Goal: Task Accomplishment & Management: Manage account settings

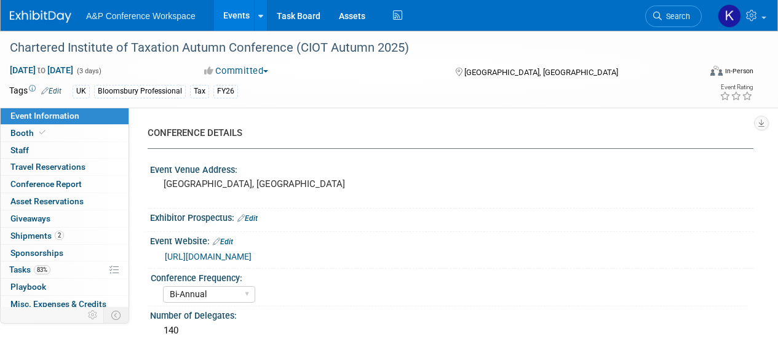
select select "Bi-Annual"
select select "Level 2"
select select "In-Person Booth"
select select "Tax & Accounting"
select select "Bloomsbury Professional"
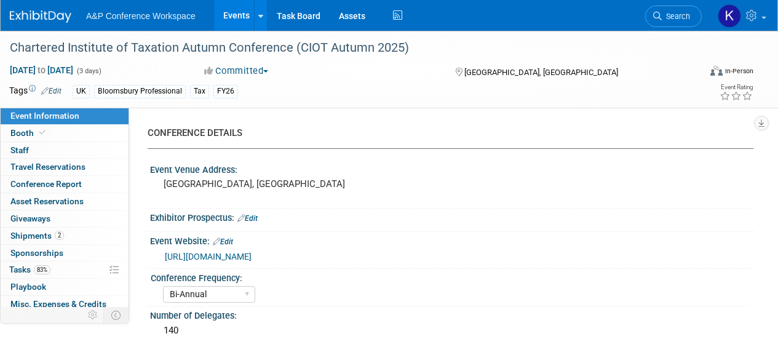
select select "[PERSON_NAME]"
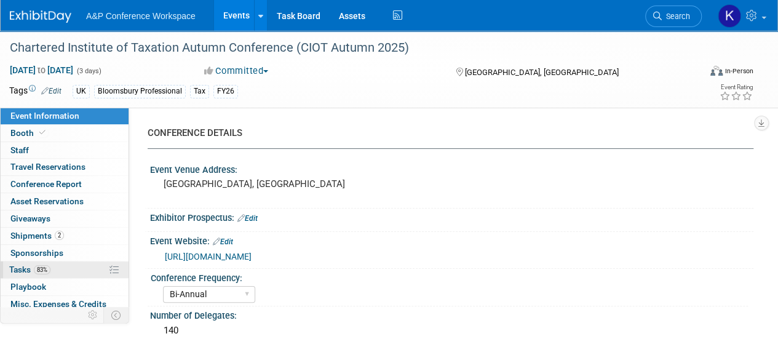
scroll to position [71, 0]
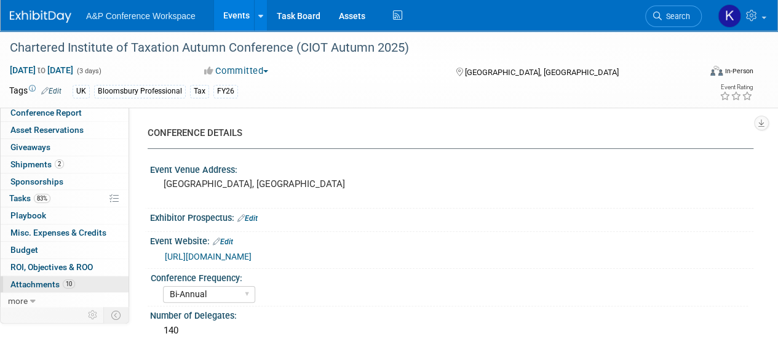
click at [58, 276] on link "10 Attachments 10" at bounding box center [65, 284] width 128 height 17
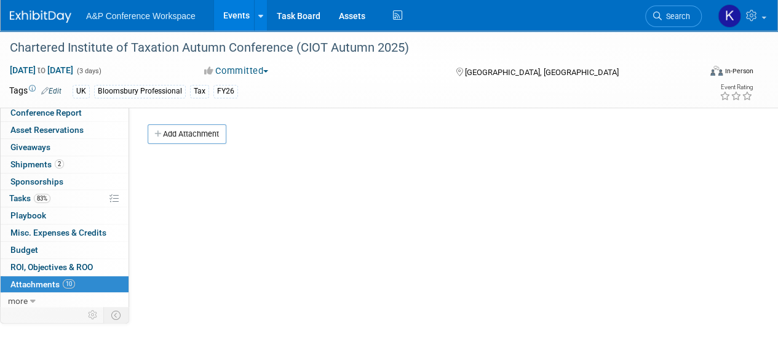
scroll to position [172, 0]
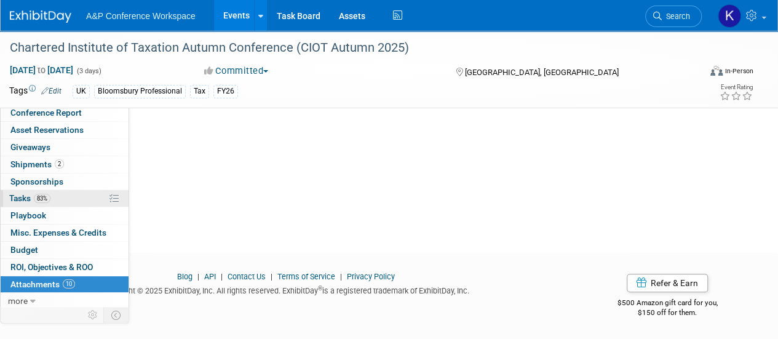
click at [41, 194] on span "83%" at bounding box center [42, 198] width 17 height 9
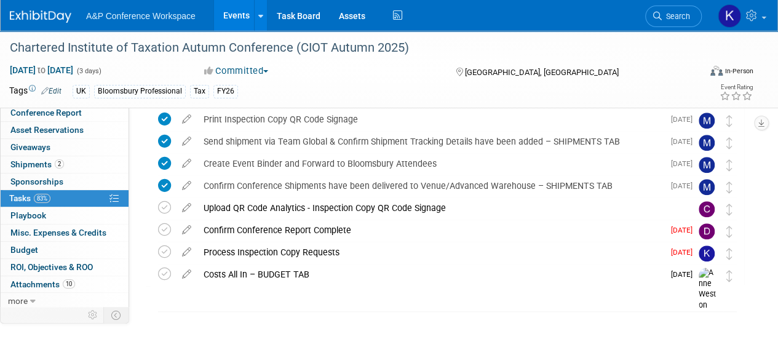
scroll to position [394, 0]
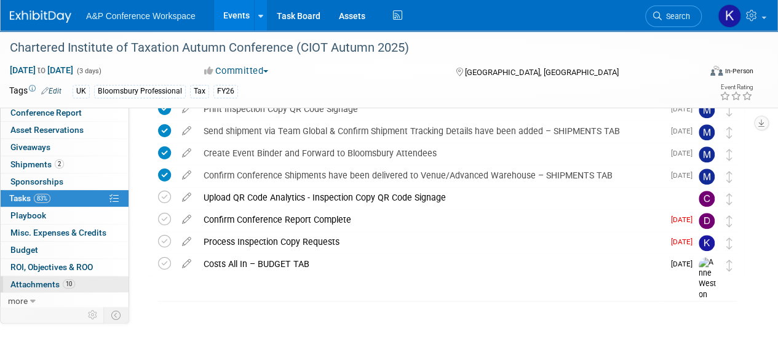
click at [60, 281] on span "Attachments 10" at bounding box center [42, 284] width 65 height 10
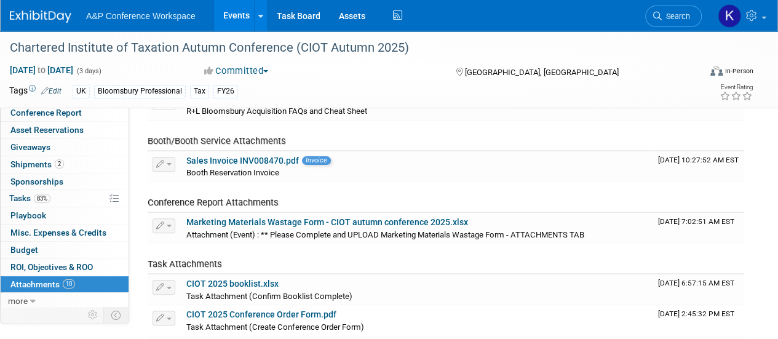
scroll to position [23, 0]
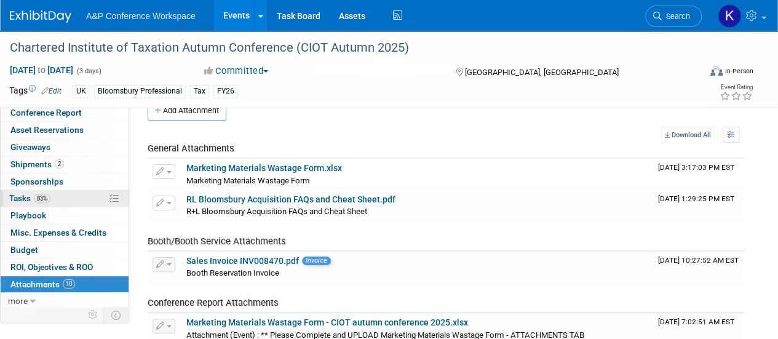
click at [66, 194] on link "83% Tasks 83%" at bounding box center [65, 198] width 128 height 17
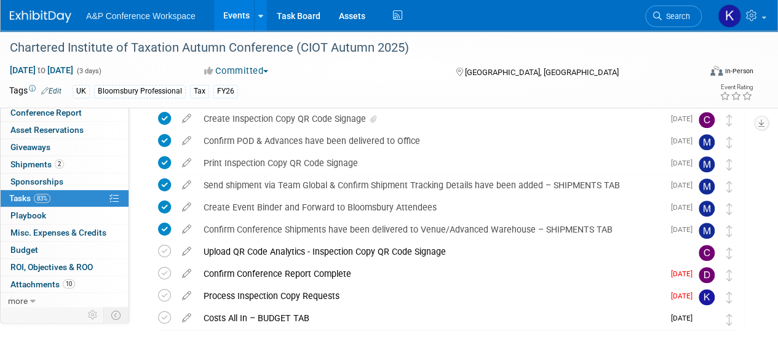
scroll to position [388, 0]
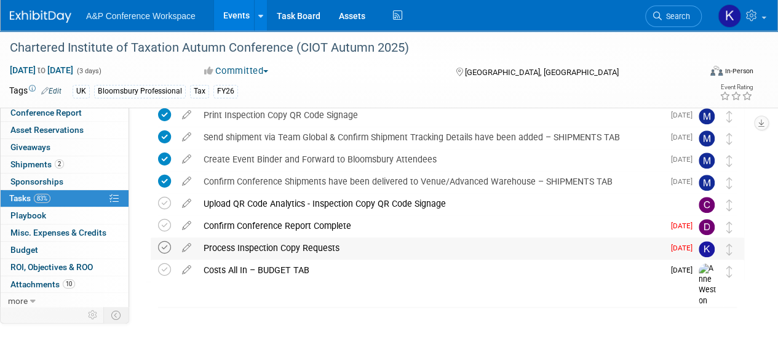
click at [162, 246] on icon at bounding box center [164, 247] width 13 height 13
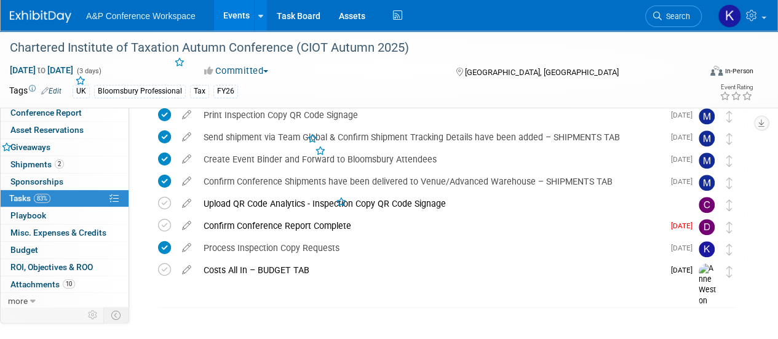
scroll to position [0, 0]
